Goal: Information Seeking & Learning: Learn about a topic

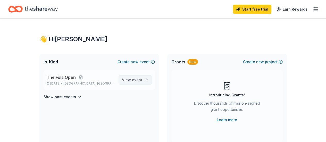
click at [138, 80] on span "event" at bounding box center [137, 79] width 10 height 4
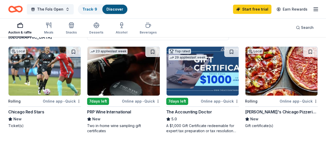
scroll to position [62, 0]
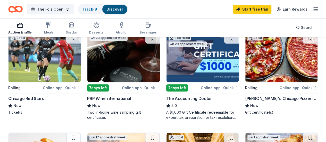
click at [245, 98] on div "[PERSON_NAME]'s Chicago Pizzeria & Pub" at bounding box center [281, 98] width 73 height 6
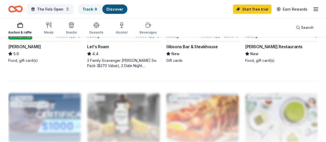
scroll to position [525, 0]
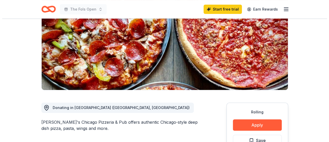
scroll to position [93, 0]
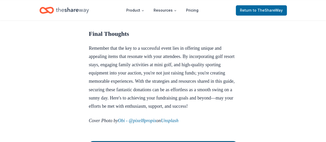
scroll to position [2357, 0]
